Goal: Task Accomplishment & Management: Complete application form

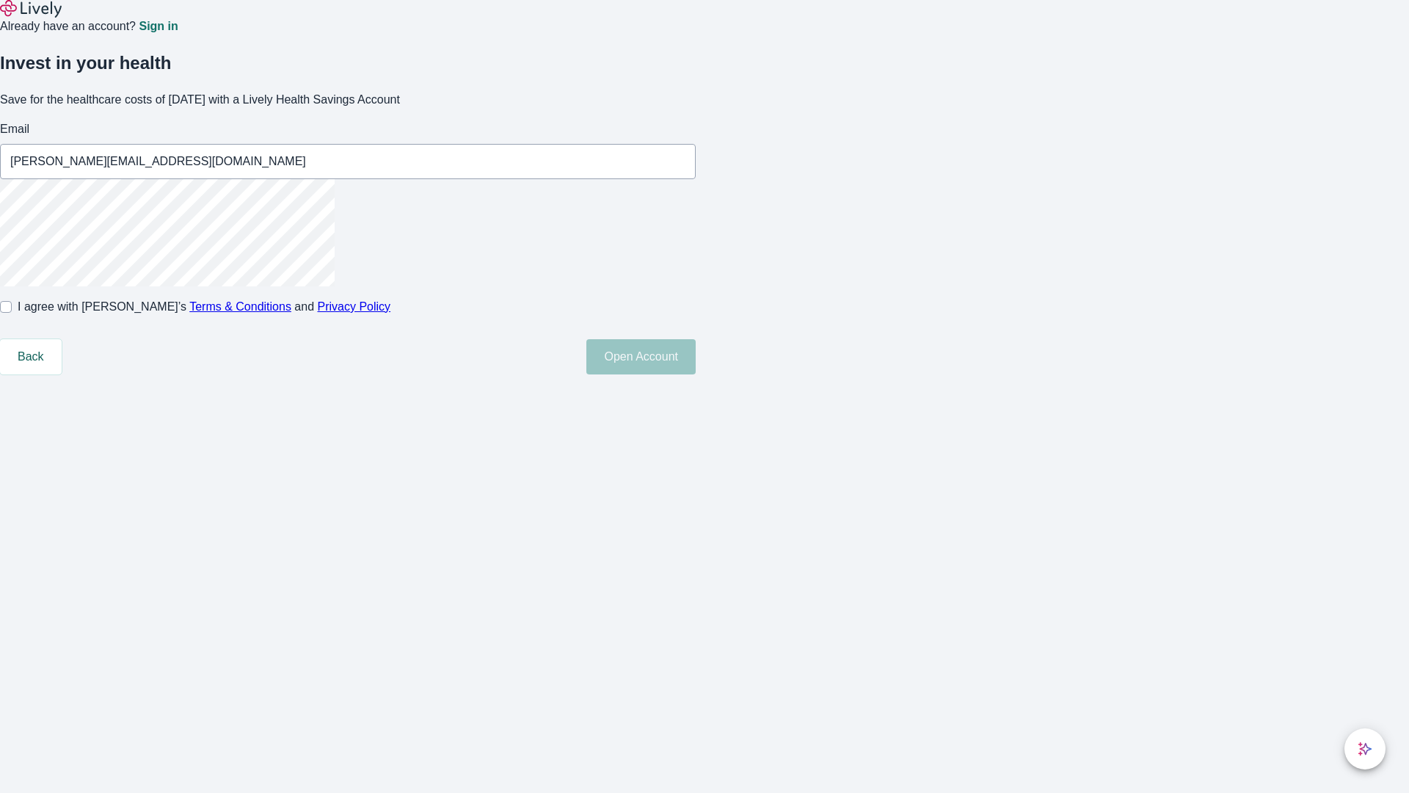
click at [12, 313] on input "I agree with Lively’s Terms & Conditions and Privacy Policy" at bounding box center [6, 307] width 12 height 12
checkbox input "true"
click at [696, 374] on button "Open Account" at bounding box center [641, 356] width 109 height 35
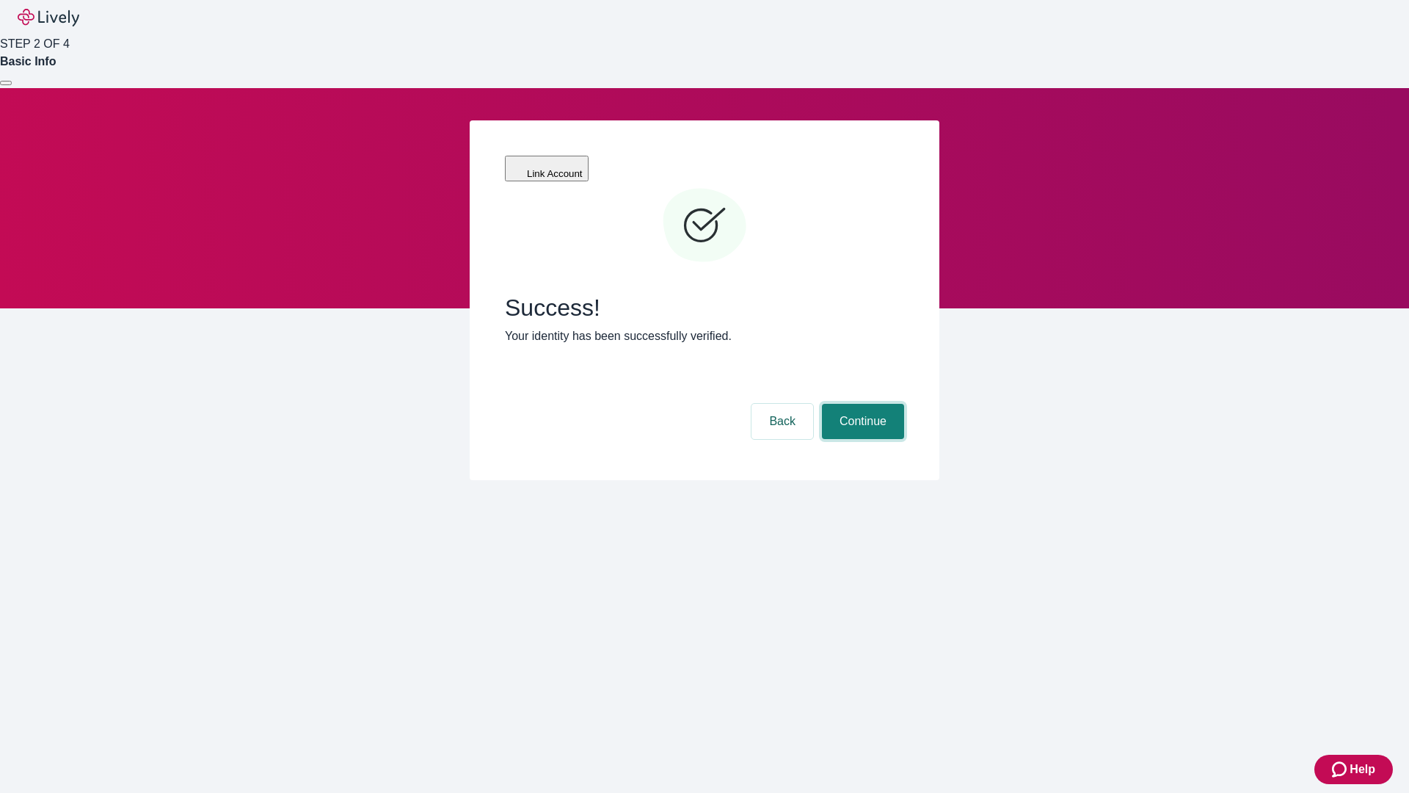
click at [861, 404] on button "Continue" at bounding box center [863, 421] width 82 height 35
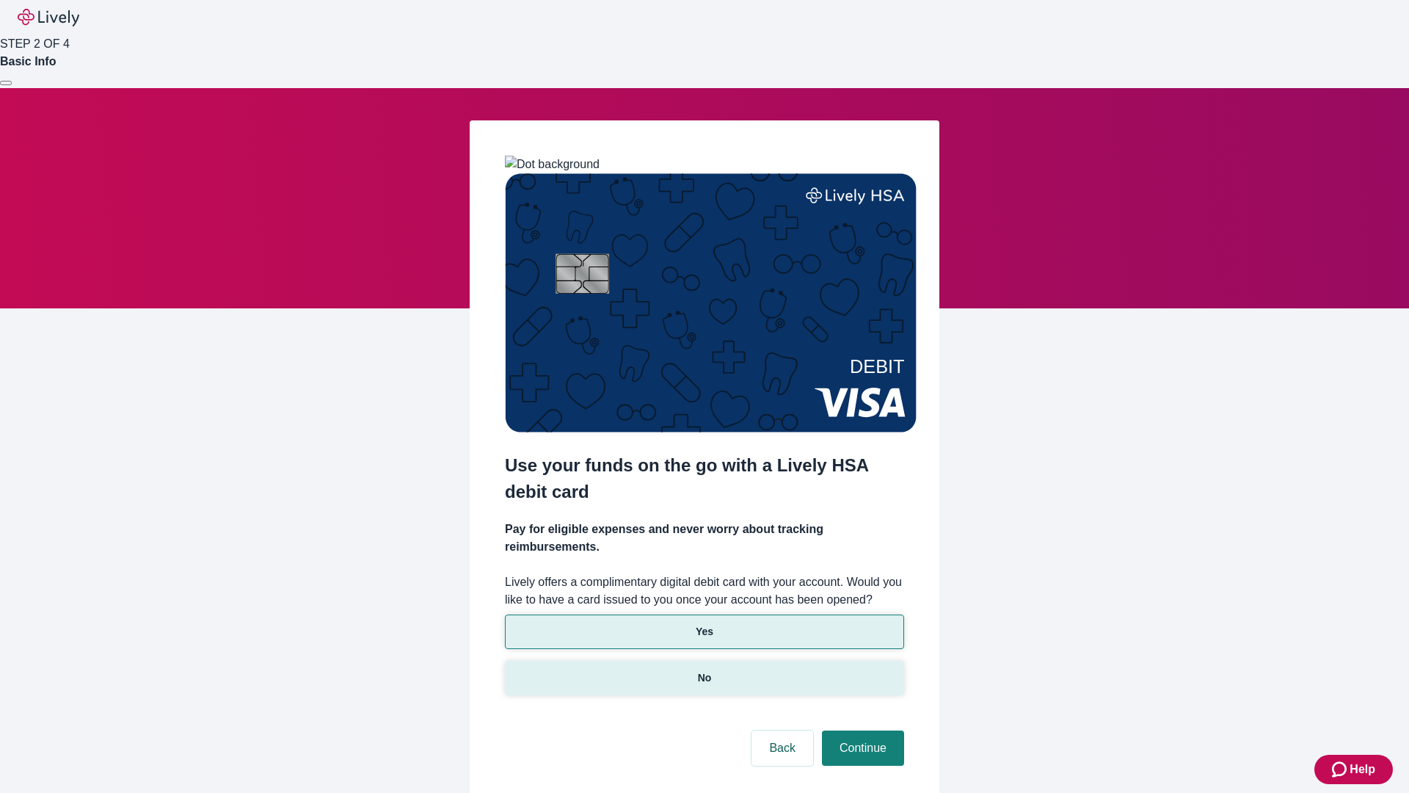
click at [704, 670] on p "No" at bounding box center [705, 677] width 14 height 15
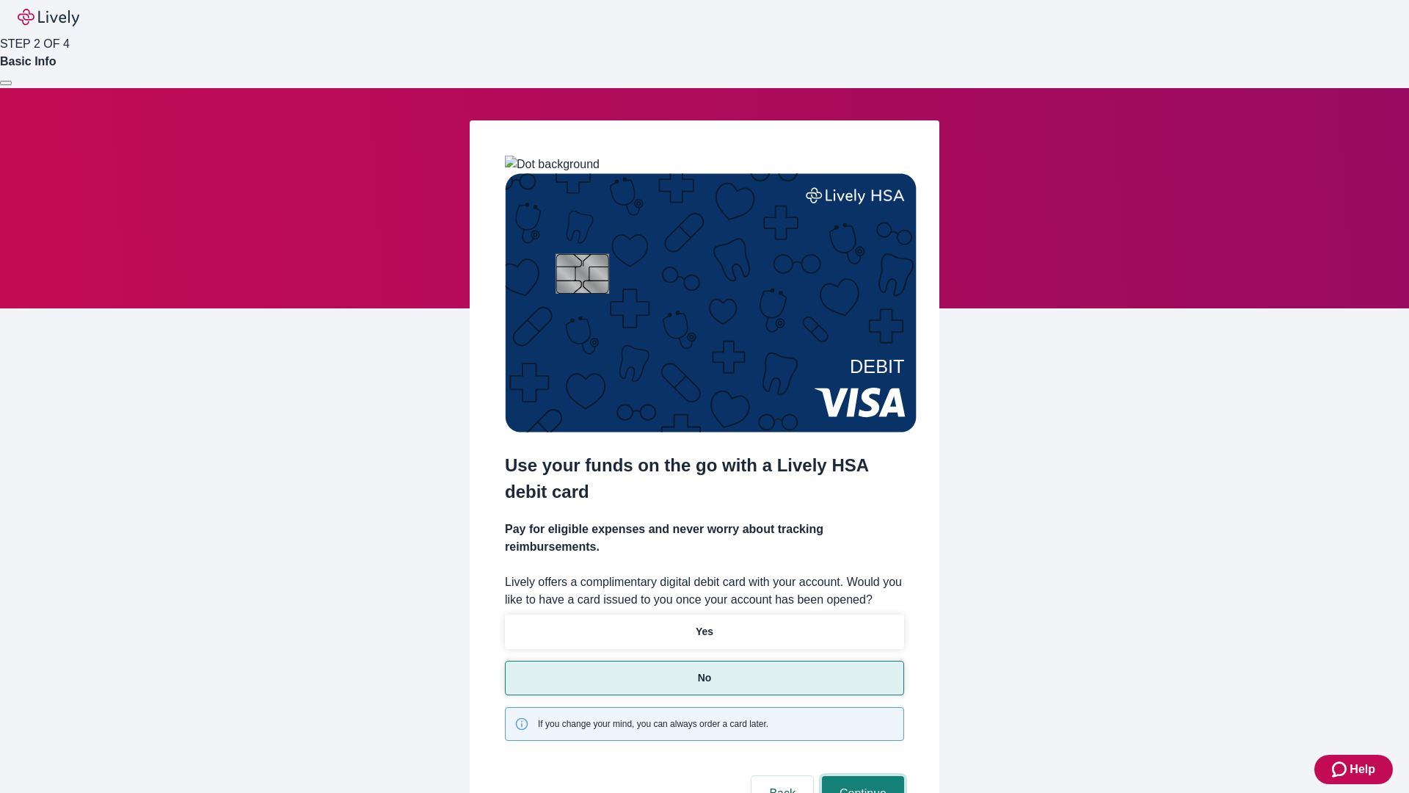
click at [861, 776] on button "Continue" at bounding box center [863, 793] width 82 height 35
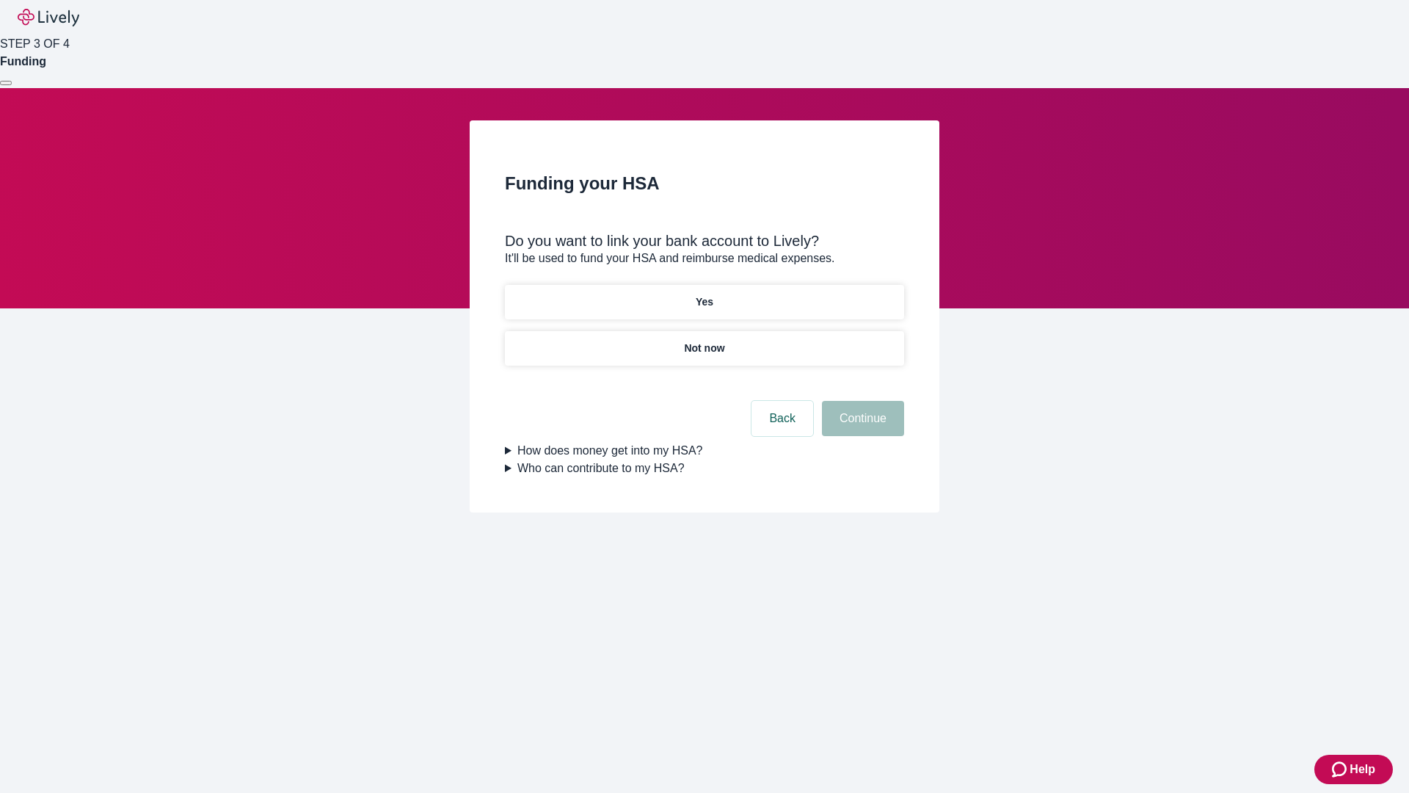
click at [704, 294] on p "Yes" at bounding box center [705, 301] width 18 height 15
click at [861, 401] on button "Continue" at bounding box center [863, 418] width 82 height 35
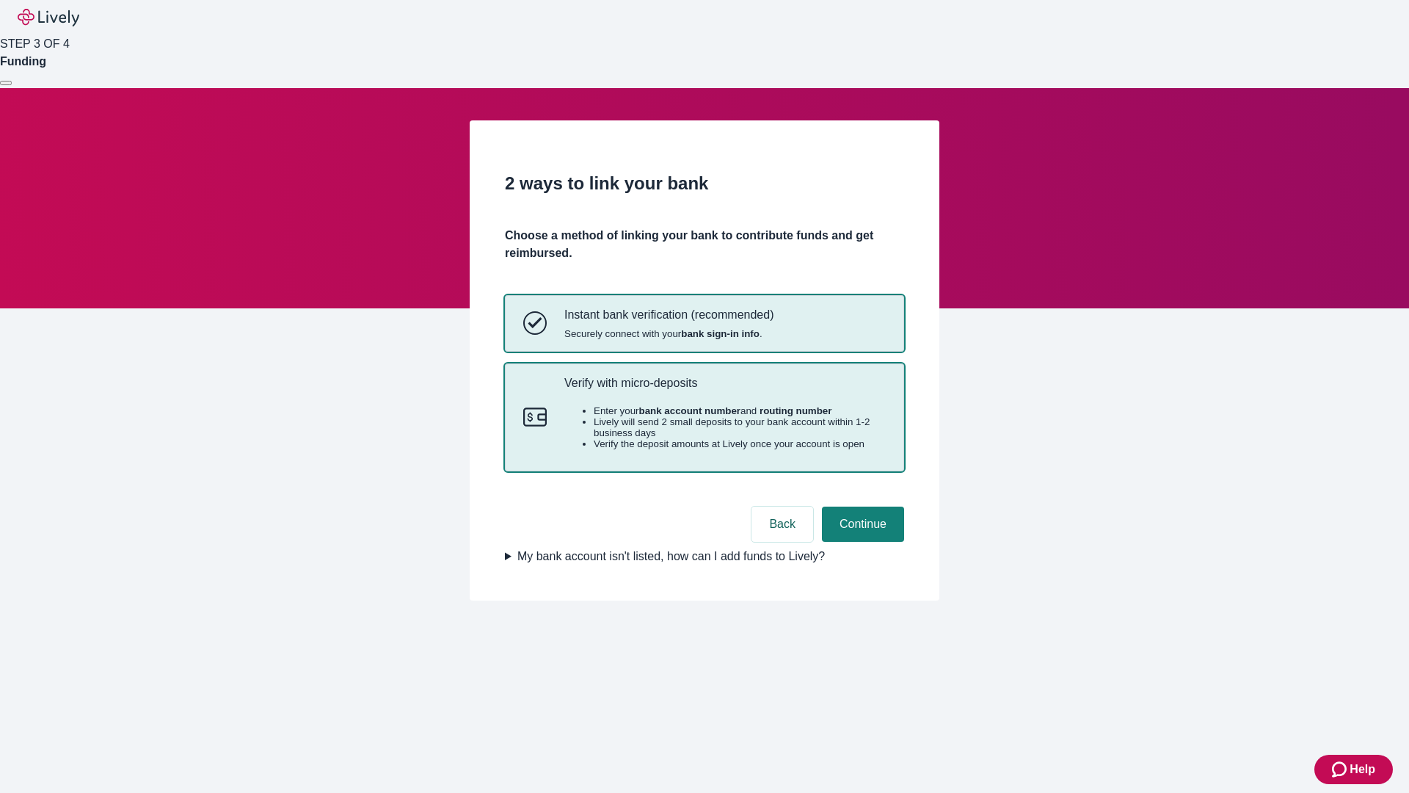
click at [725, 390] on p "Verify with micro-deposits" at bounding box center [726, 383] width 322 height 14
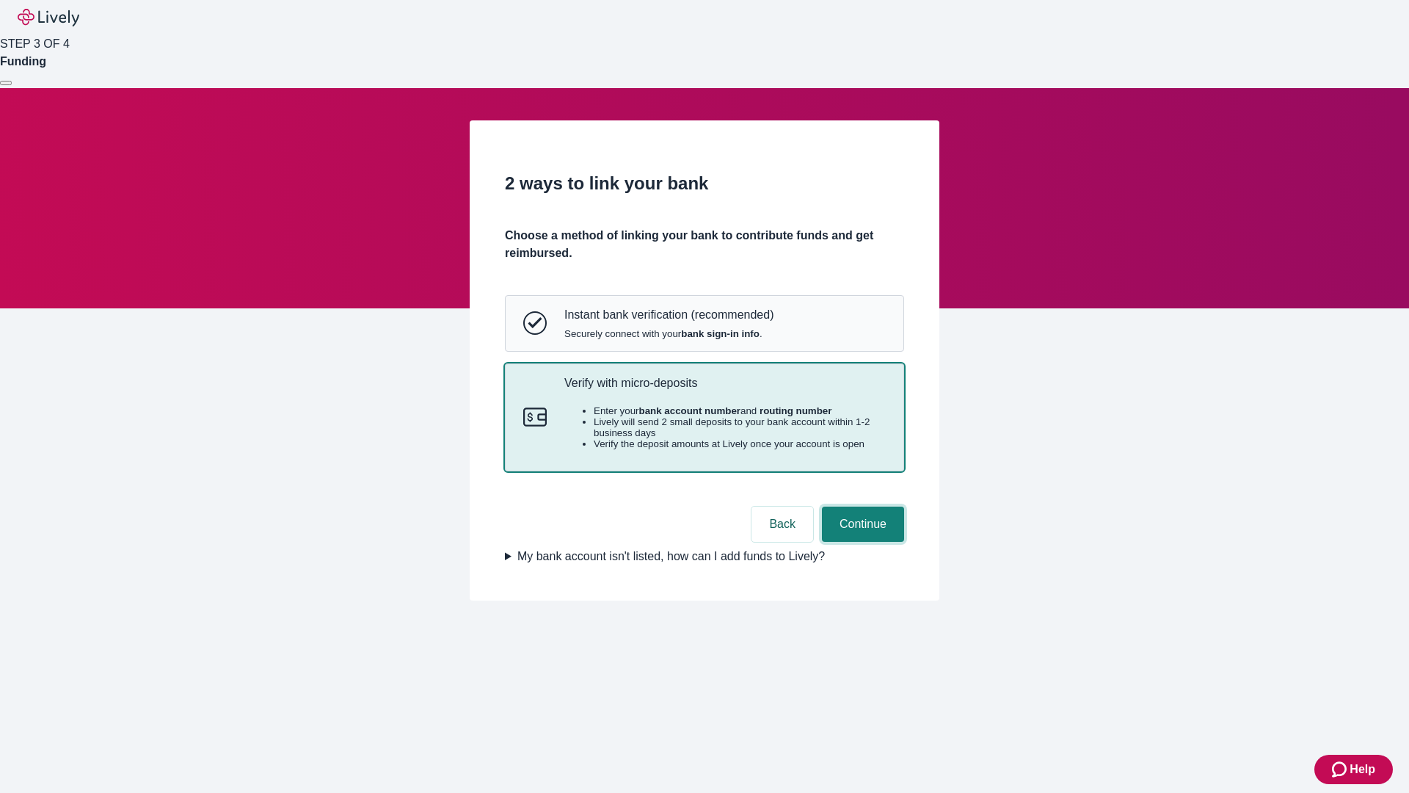
click at [861, 542] on button "Continue" at bounding box center [863, 524] width 82 height 35
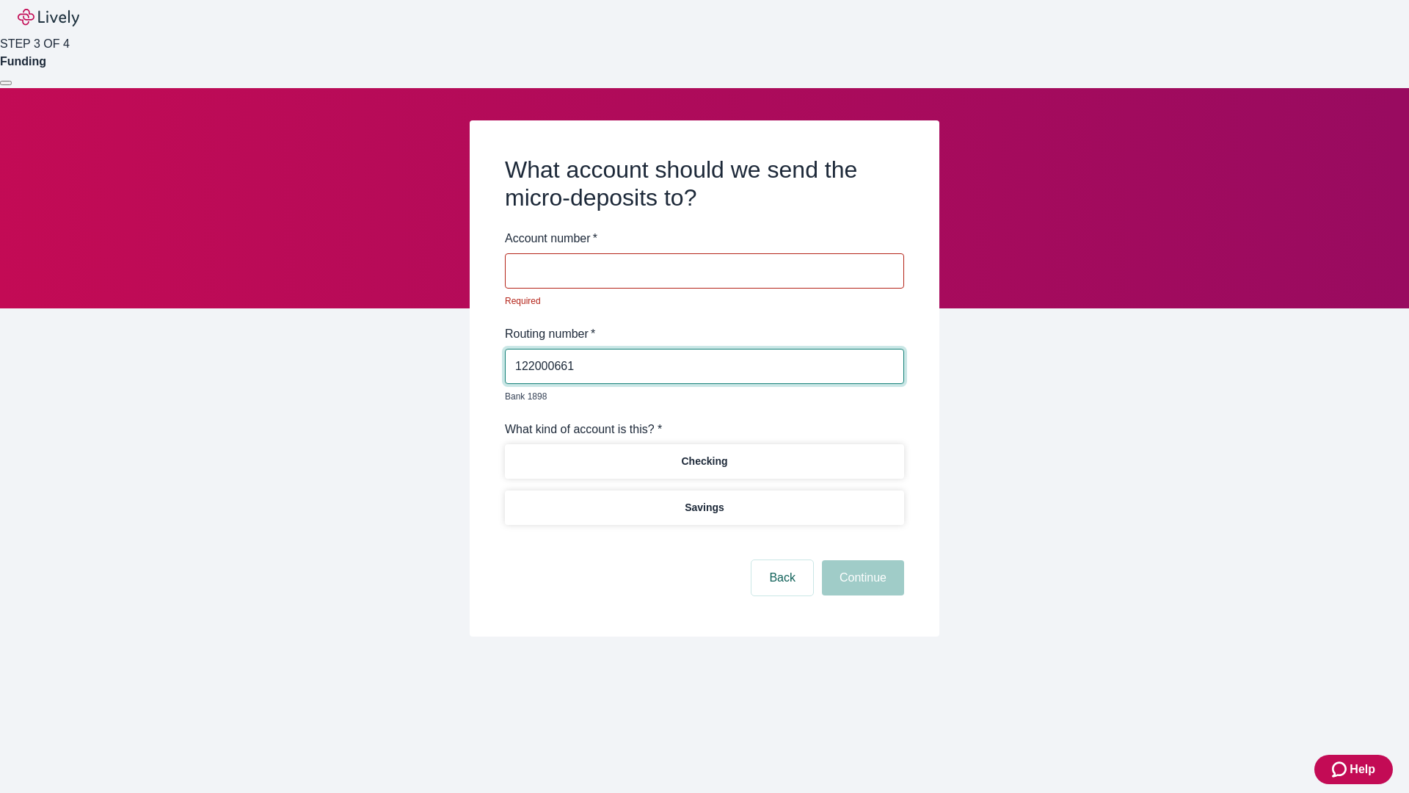
type input "122000661"
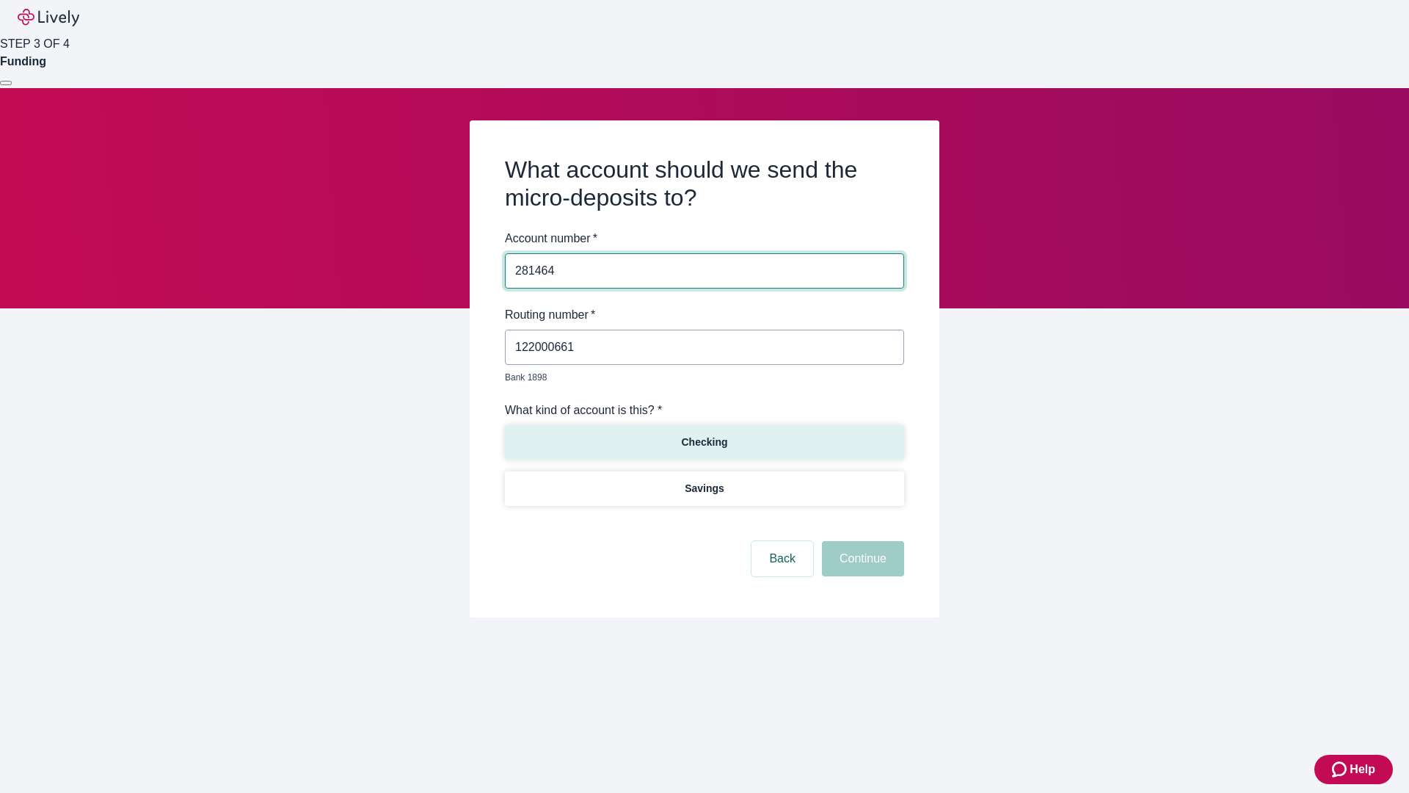
type input "281464"
click at [704, 435] on p "Checking" at bounding box center [704, 442] width 46 height 15
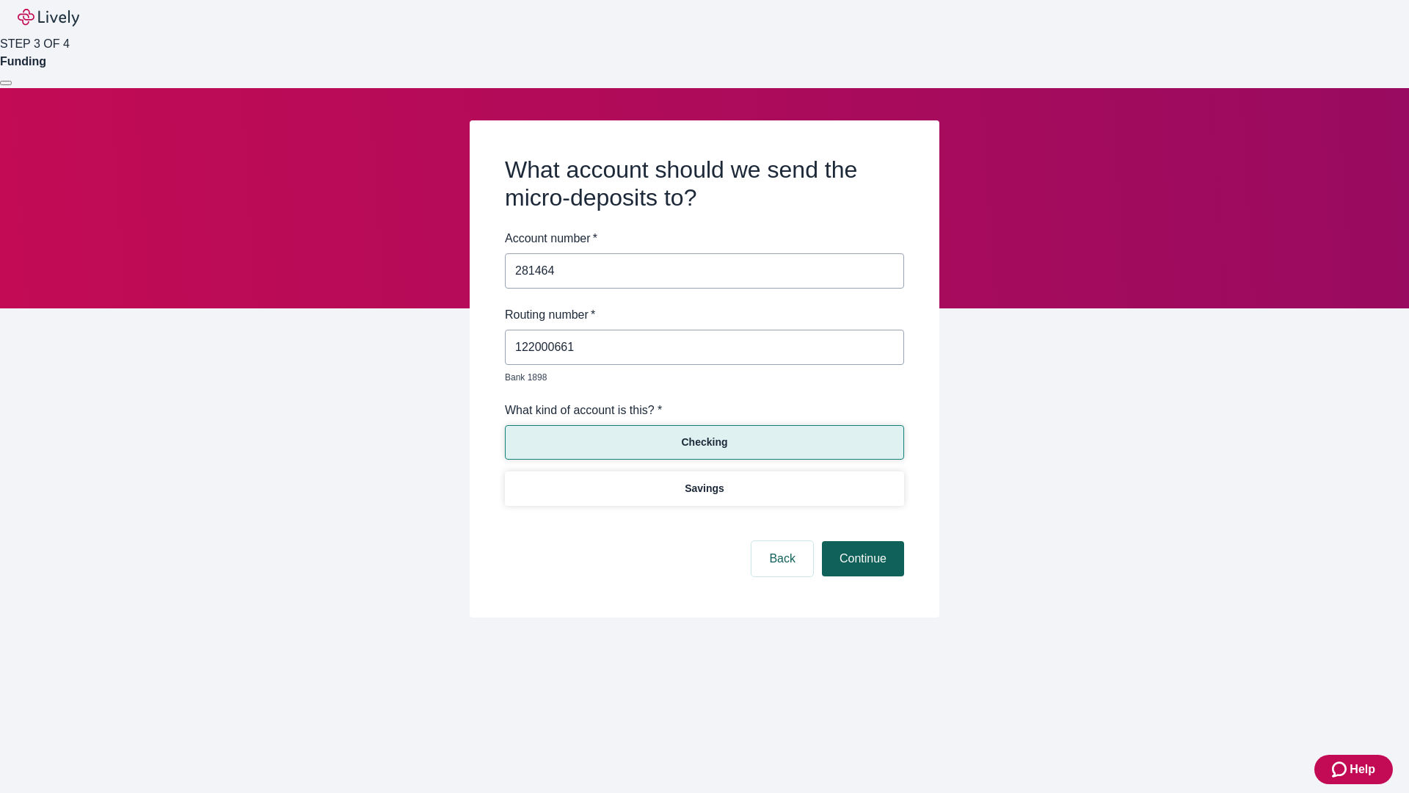
click at [861, 542] on button "Continue" at bounding box center [863, 558] width 82 height 35
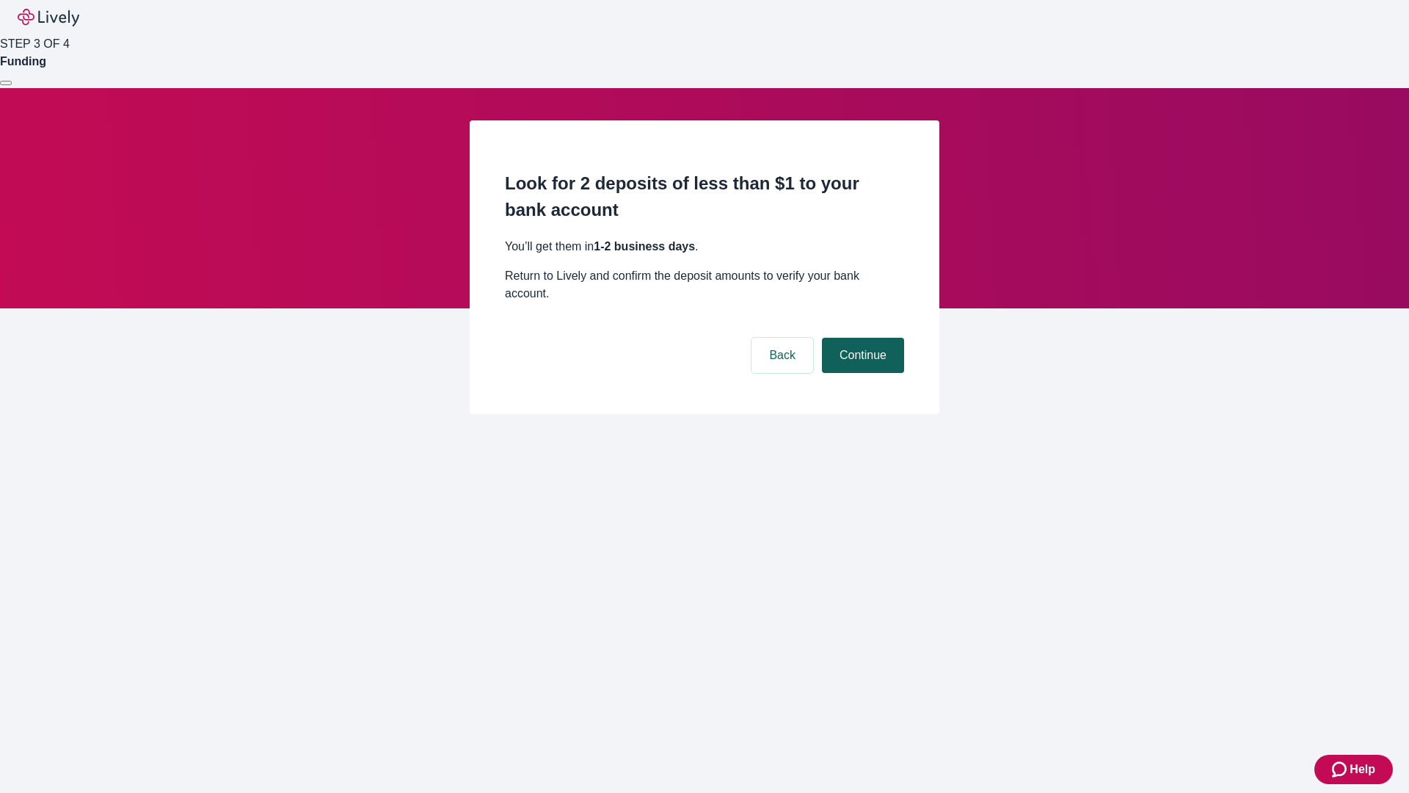
click at [861, 338] on button "Continue" at bounding box center [863, 355] width 82 height 35
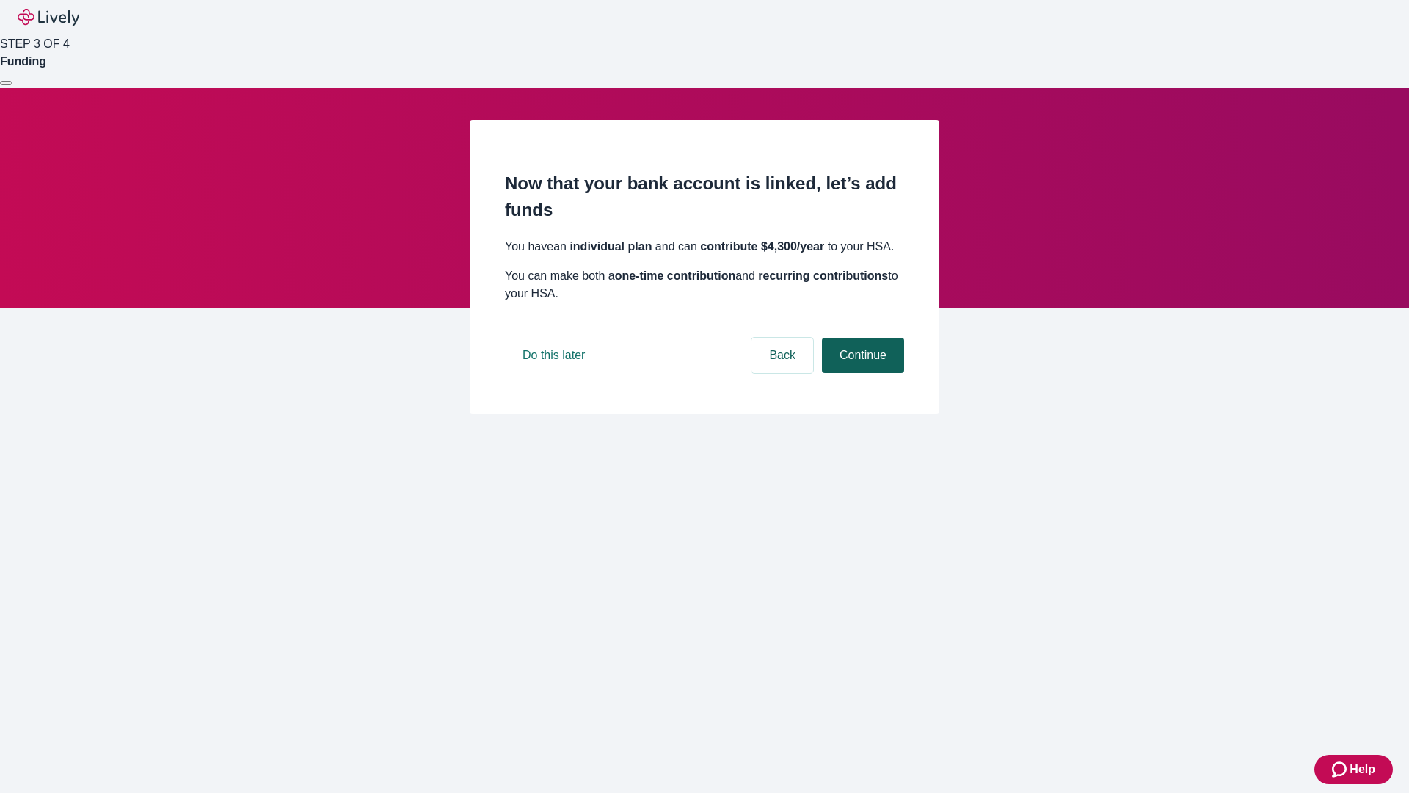
click at [861, 373] on button "Continue" at bounding box center [863, 355] width 82 height 35
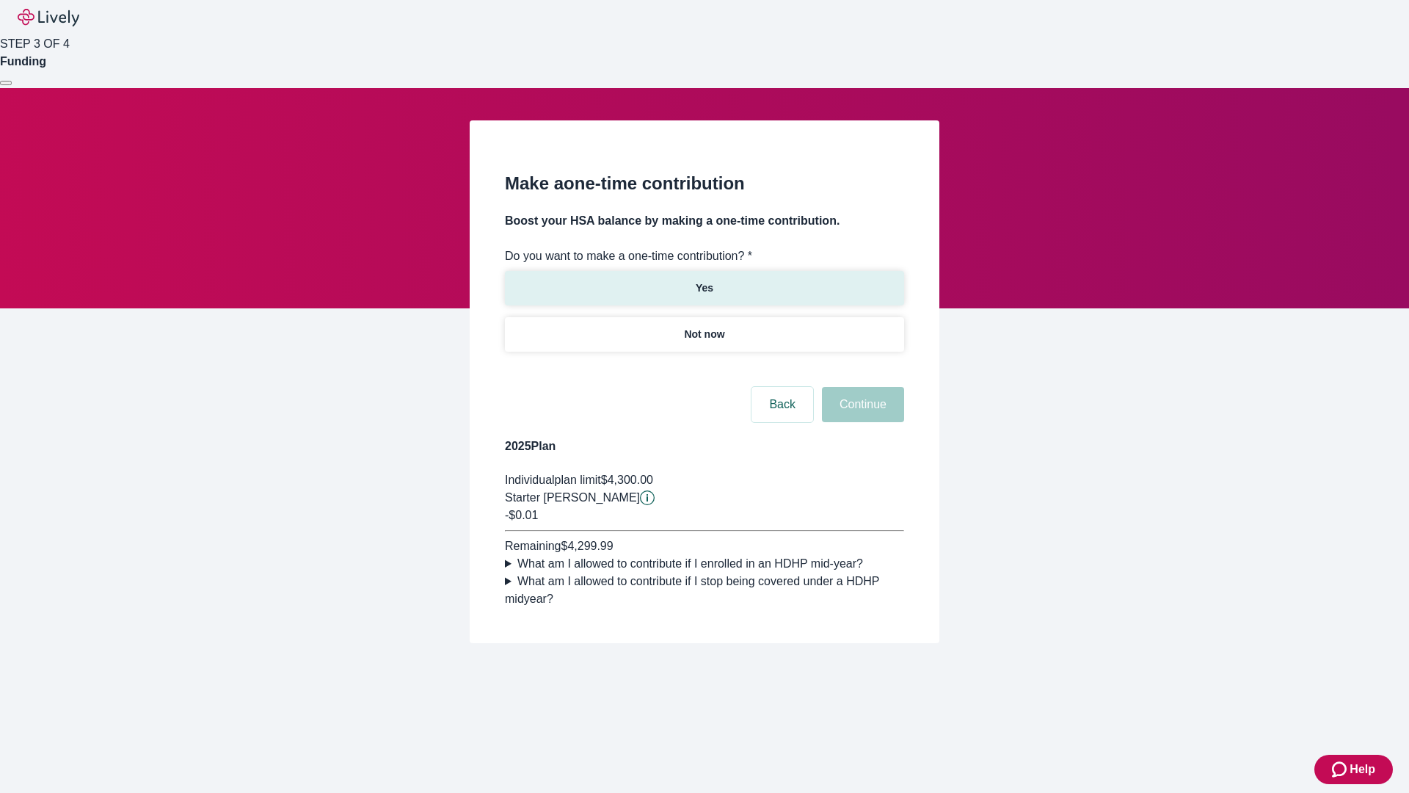
click at [704, 280] on p "Yes" at bounding box center [705, 287] width 18 height 15
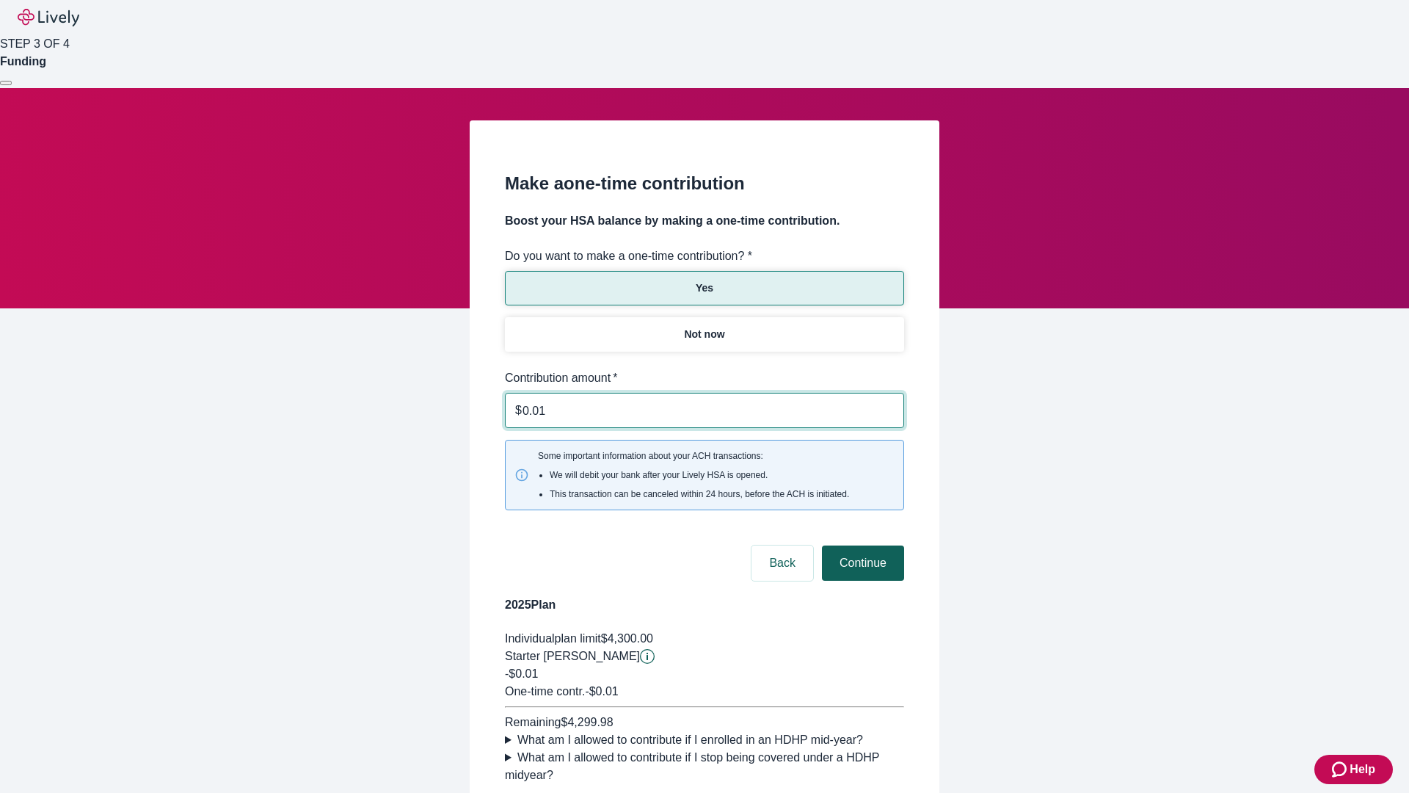
type input "0.01"
click at [861, 545] on button "Continue" at bounding box center [863, 562] width 82 height 35
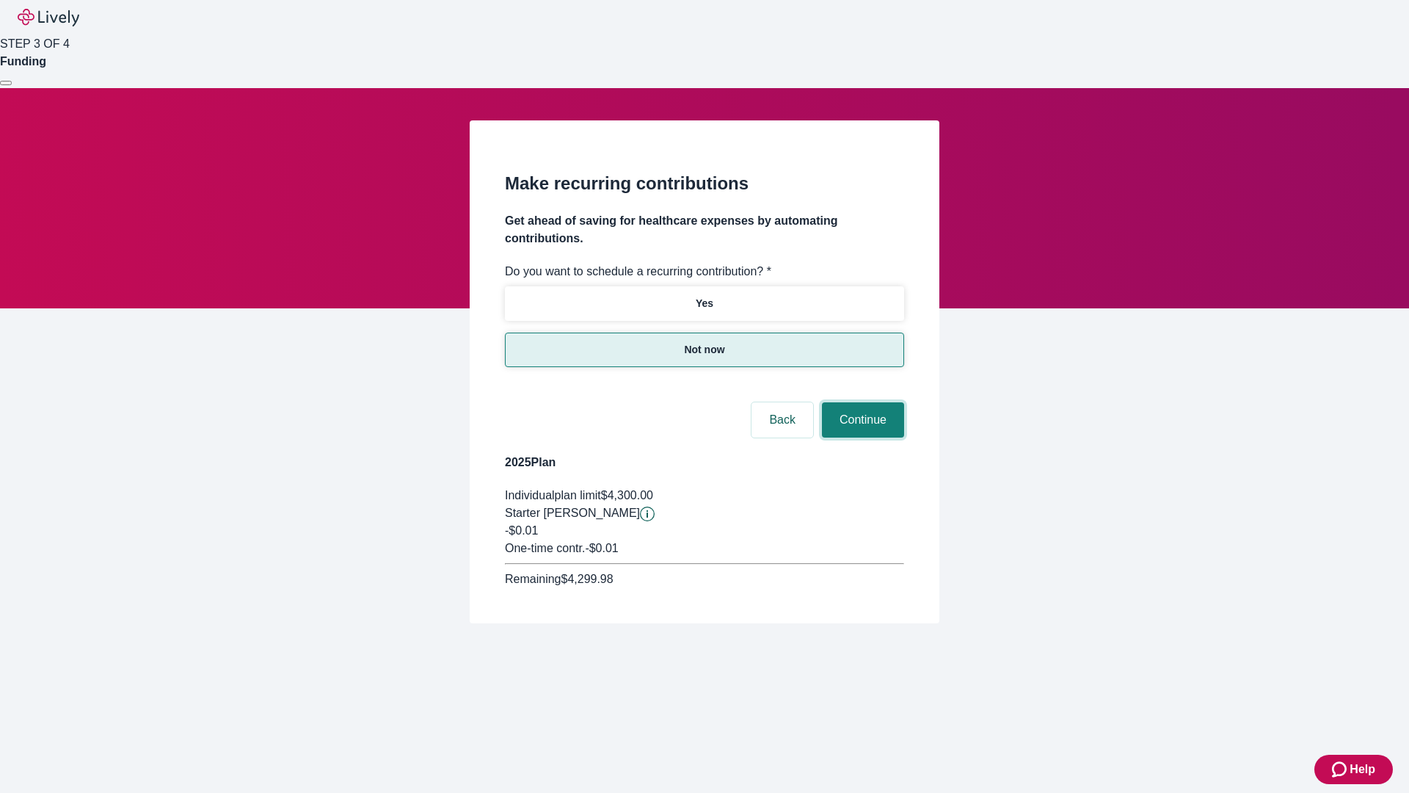
click at [861, 402] on button "Continue" at bounding box center [863, 419] width 82 height 35
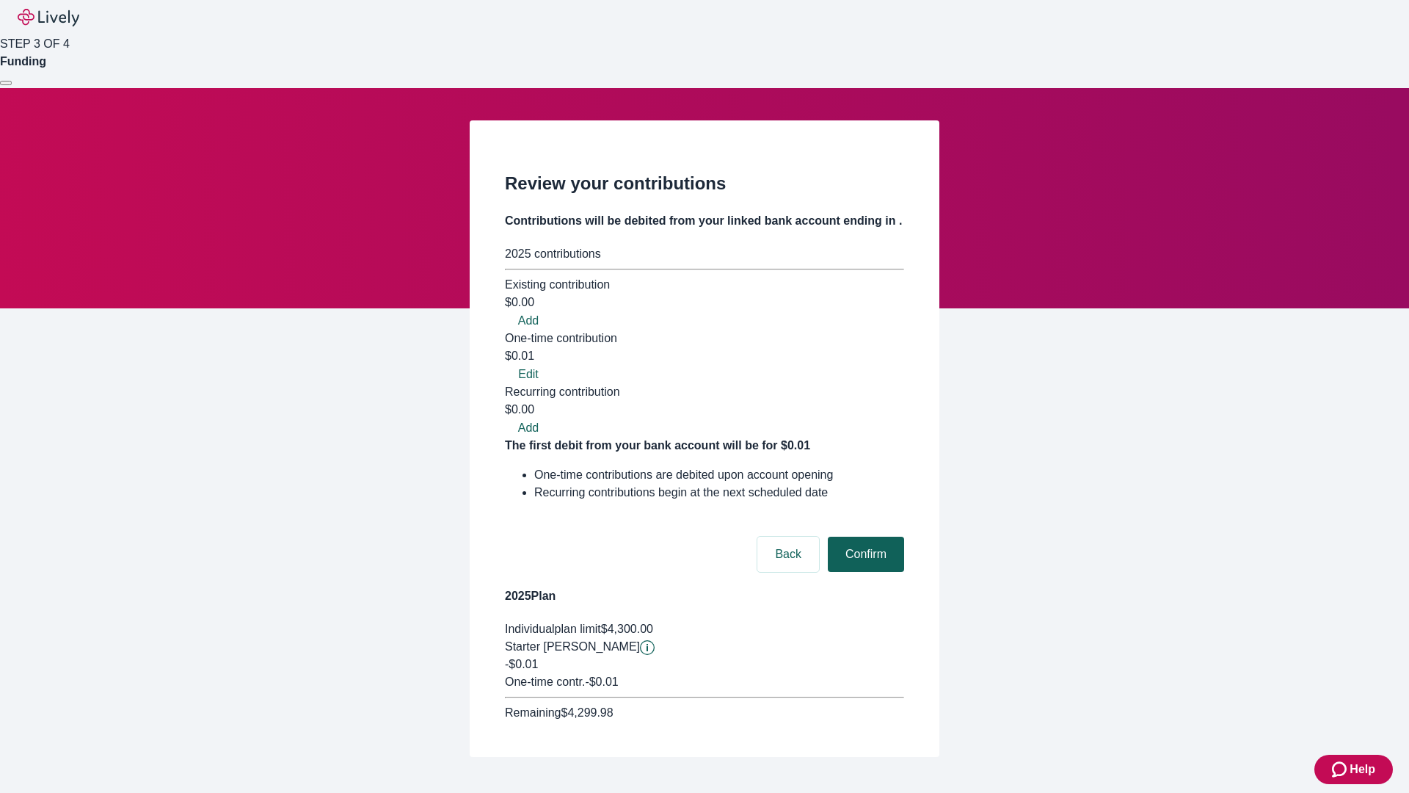
click at [864, 537] on button "Confirm" at bounding box center [866, 554] width 76 height 35
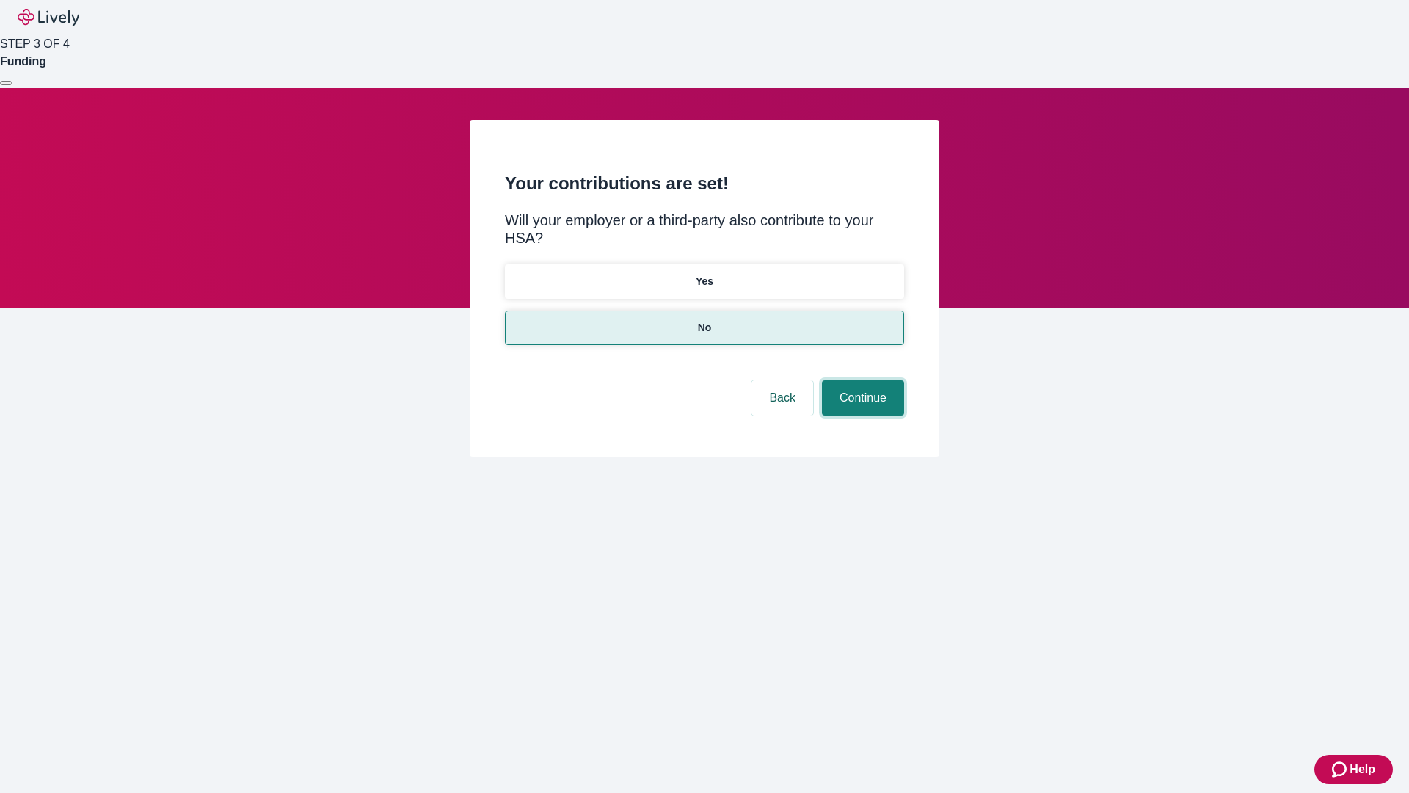
click at [861, 380] on button "Continue" at bounding box center [863, 397] width 82 height 35
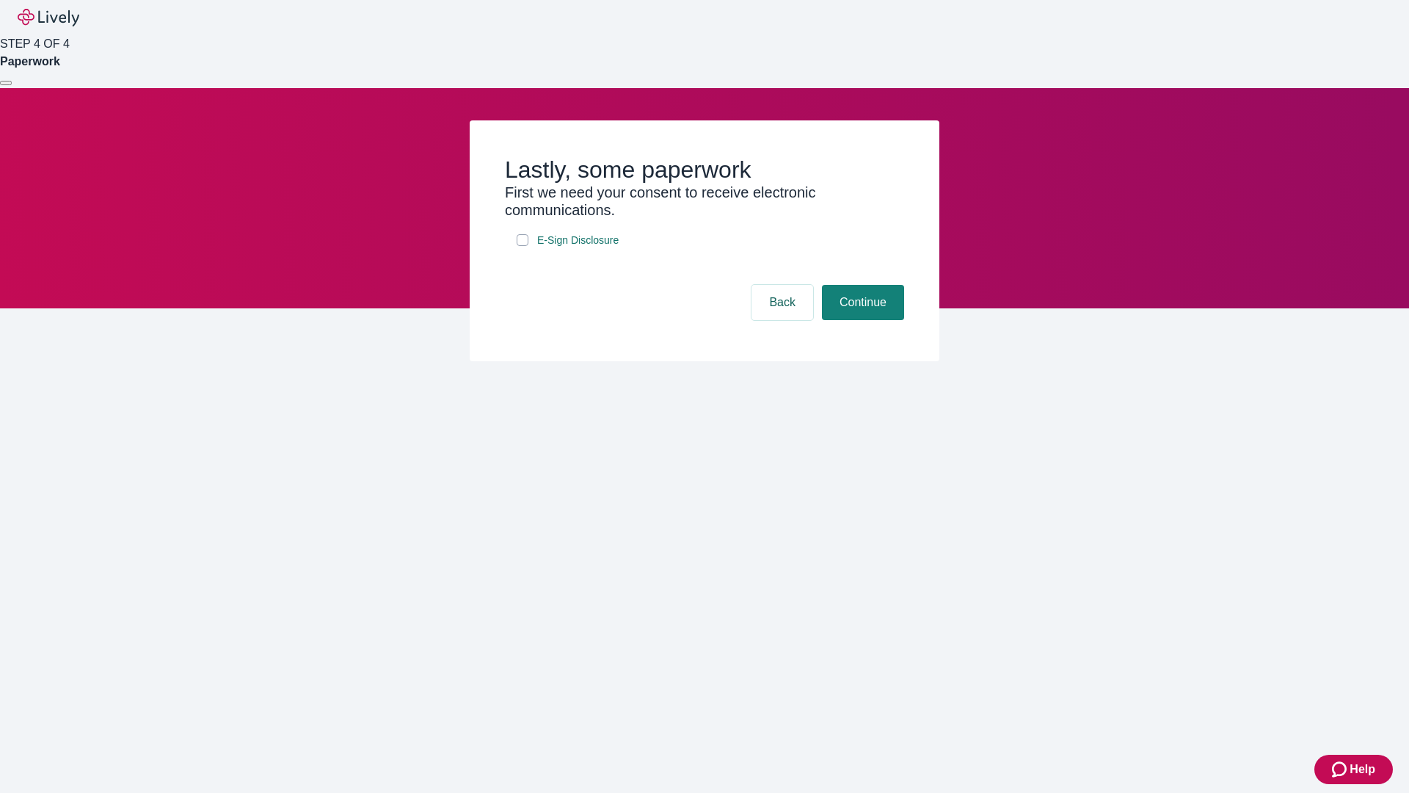
click at [523, 246] on input "E-Sign Disclosure" at bounding box center [523, 240] width 12 height 12
checkbox input "true"
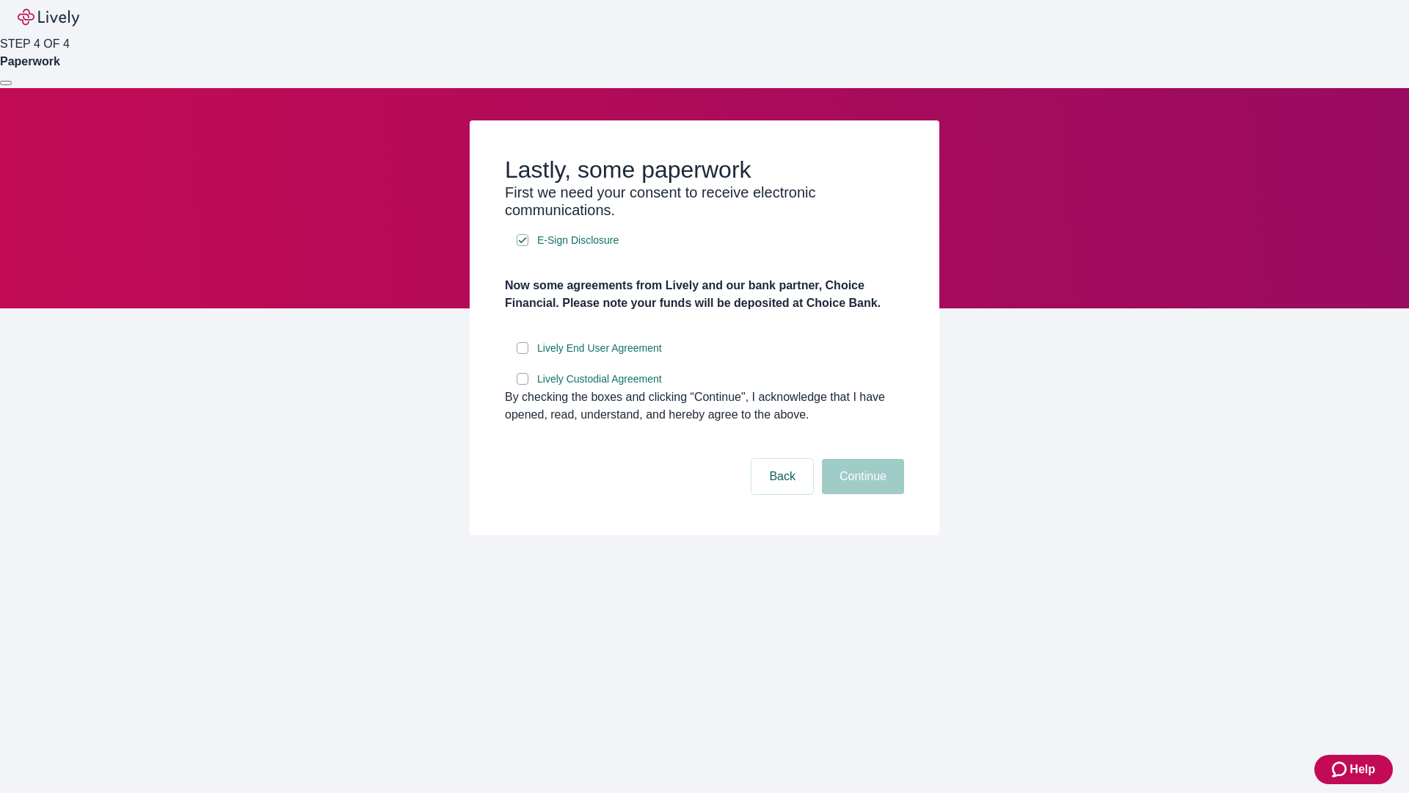
click at [523, 354] on input "Lively End User Agreement" at bounding box center [523, 348] width 12 height 12
checkbox input "true"
click at [523, 385] on input "Lively Custodial Agreement" at bounding box center [523, 379] width 12 height 12
checkbox input "true"
click at [861, 494] on button "Continue" at bounding box center [863, 476] width 82 height 35
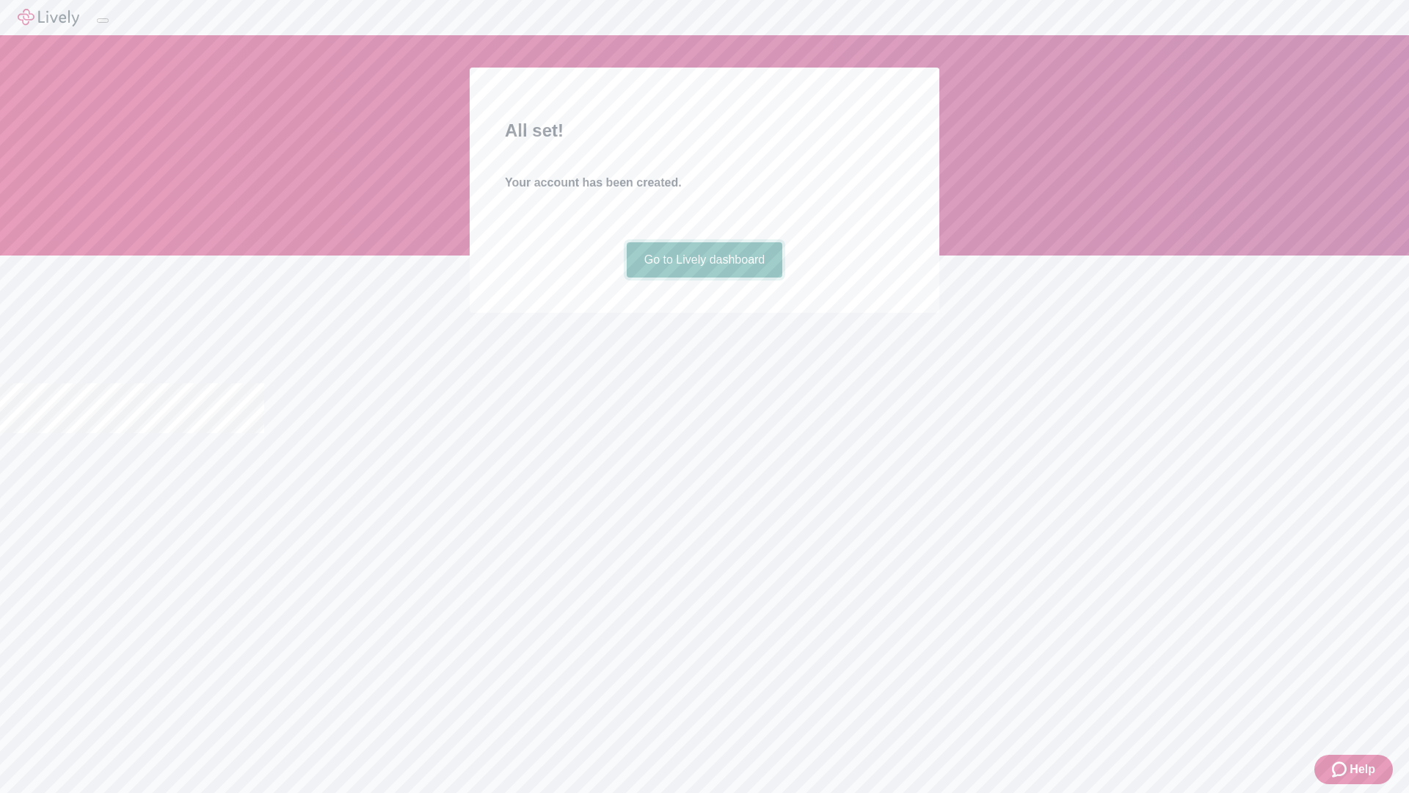
click at [704, 277] on link "Go to Lively dashboard" at bounding box center [705, 259] width 156 height 35
